Goal: Contribute content

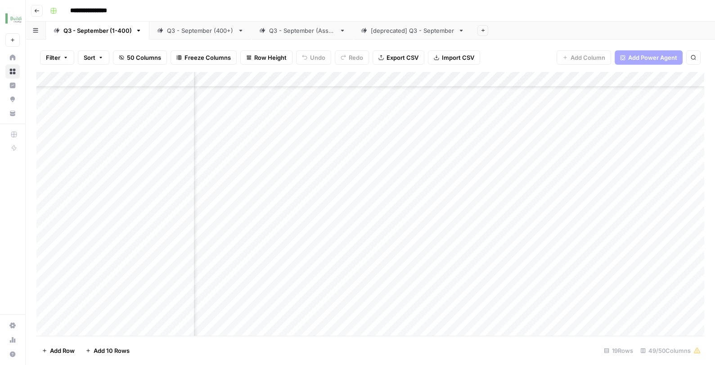
scroll to position [207, 2073]
click at [422, 304] on div "Add Column" at bounding box center [369, 205] width 667 height 267
click at [513, 308] on div "Add Column" at bounding box center [369, 205] width 667 height 267
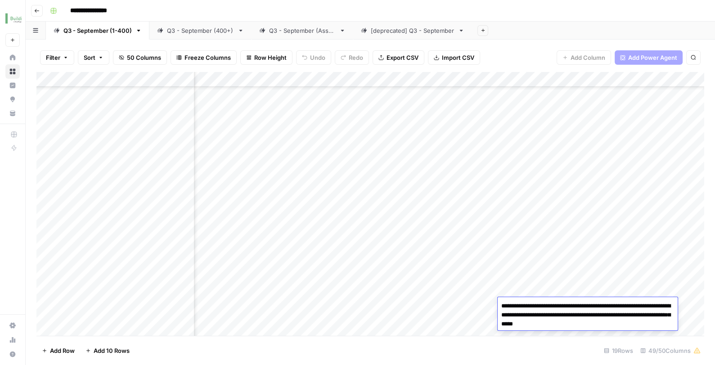
click at [513, 308] on textarea "**********" at bounding box center [587, 315] width 180 height 31
click at [453, 270] on div "Add Column" at bounding box center [369, 205] width 667 height 267
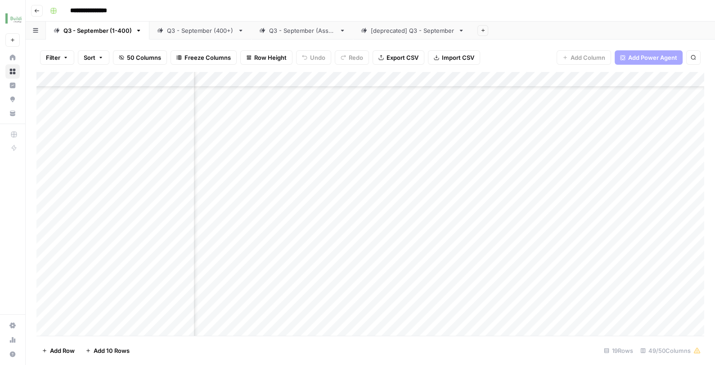
scroll to position [207, 1688]
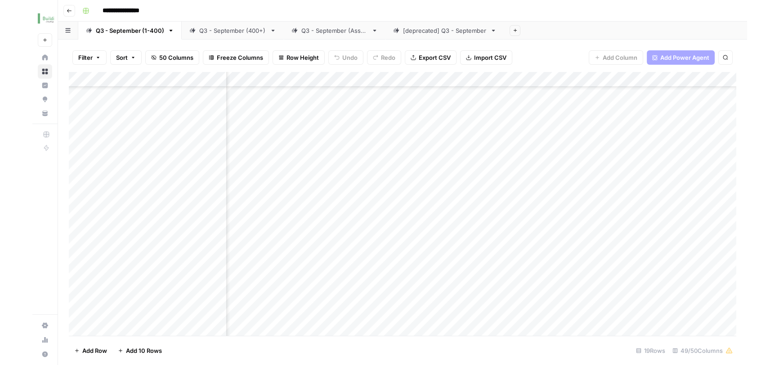
scroll to position [207, 1642]
